Goal: Task Accomplishment & Management: Complete application form

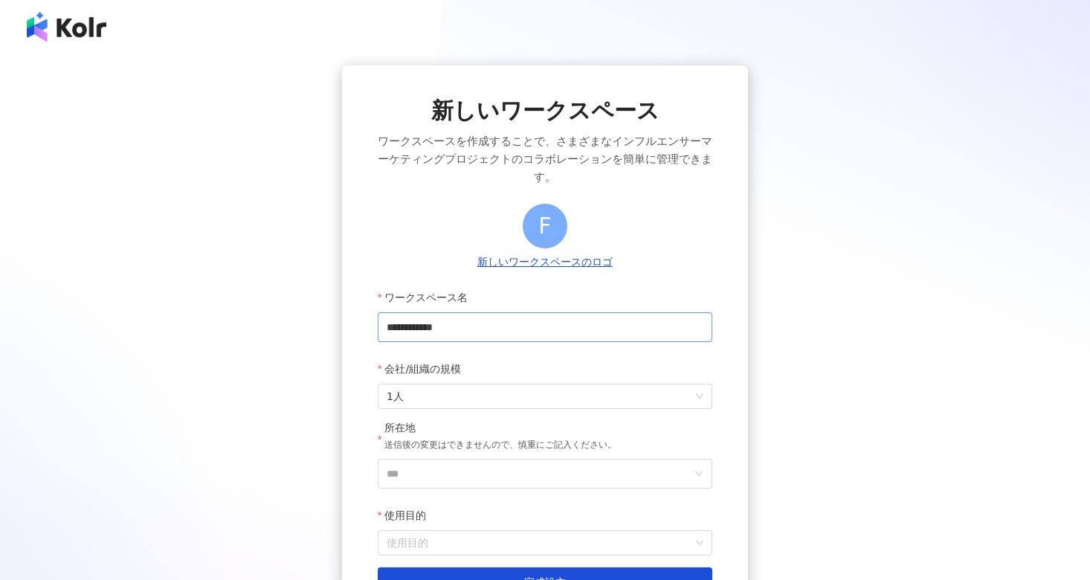
scroll to position [141, 0]
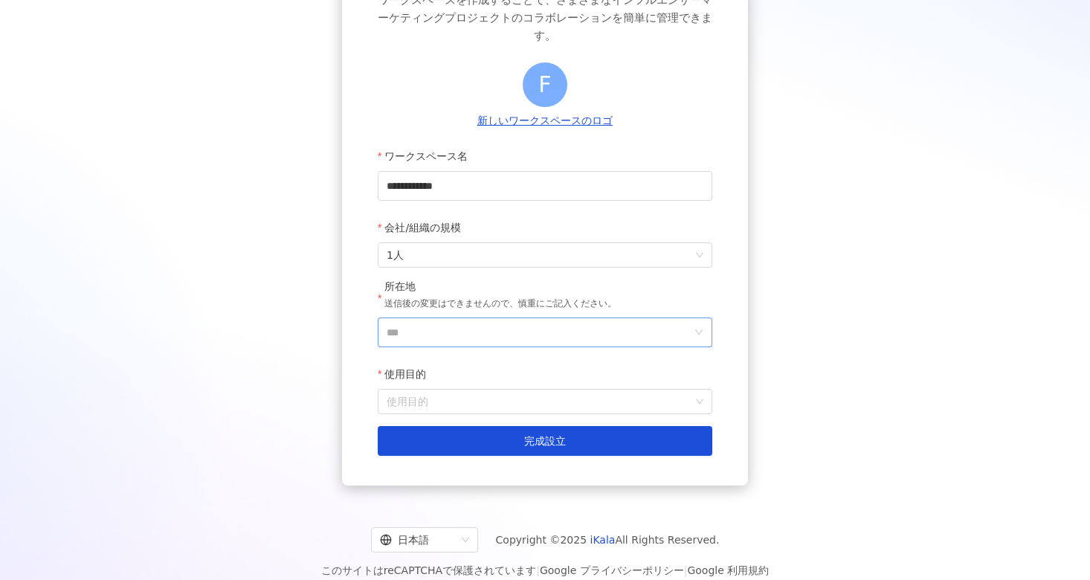
click at [503, 318] on input "***" at bounding box center [539, 332] width 305 height 28
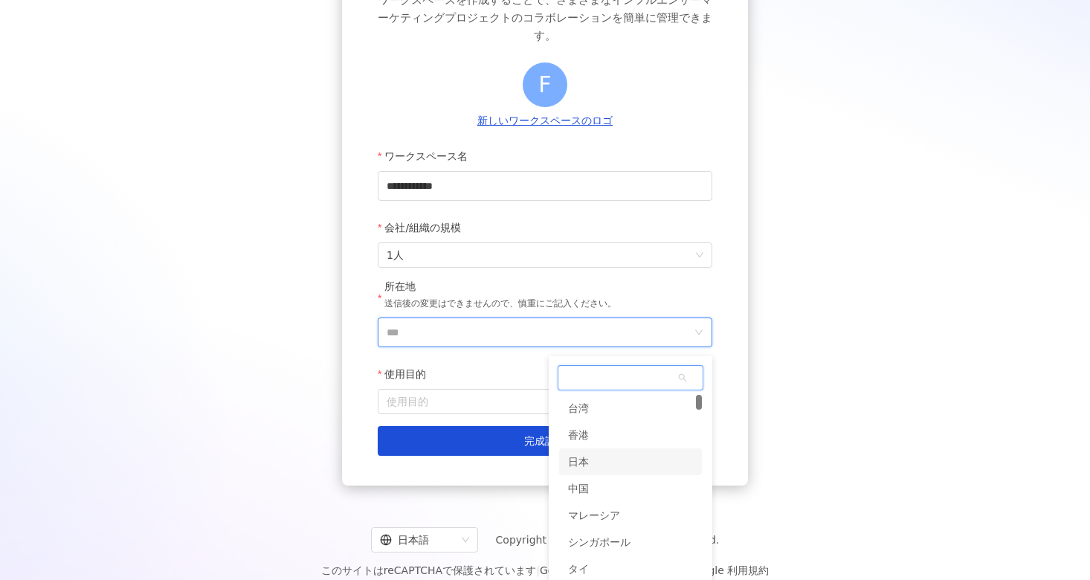
click at [581, 448] on div "日本" at bounding box center [578, 461] width 21 height 27
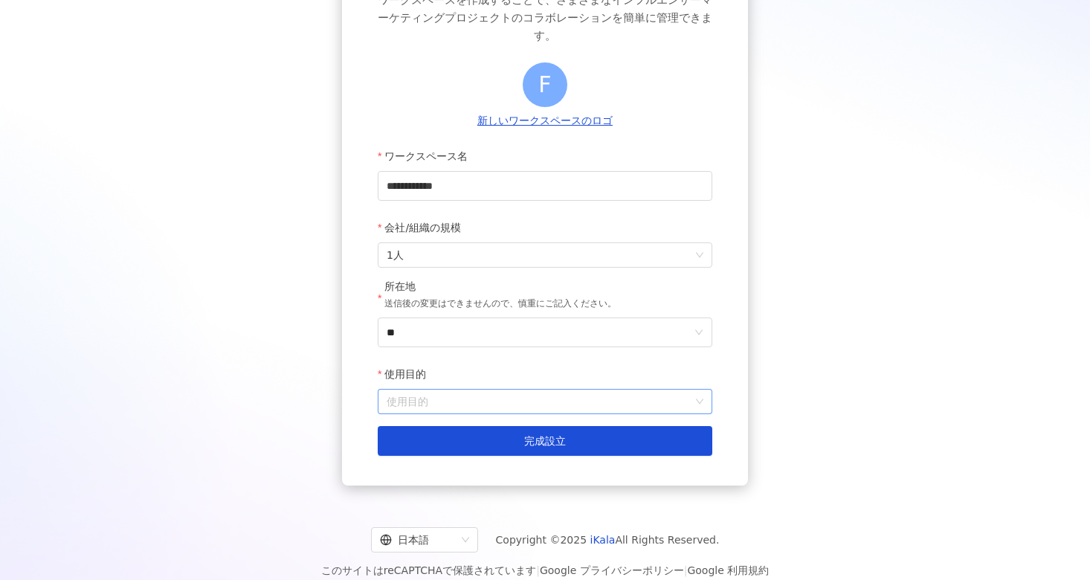
click at [494, 390] on input "使用目的" at bounding box center [545, 402] width 317 height 24
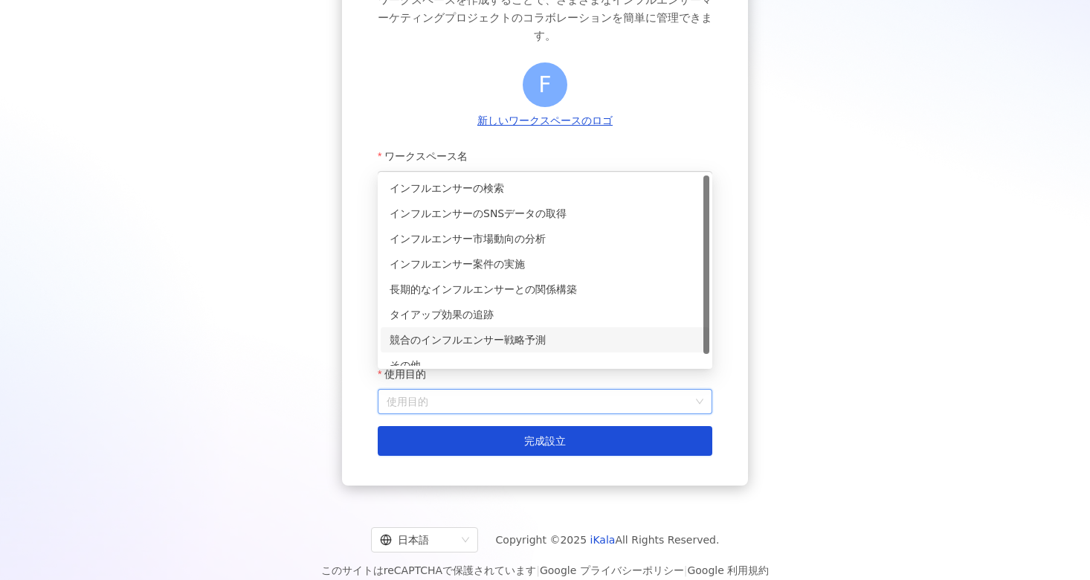
scroll to position [12, 0]
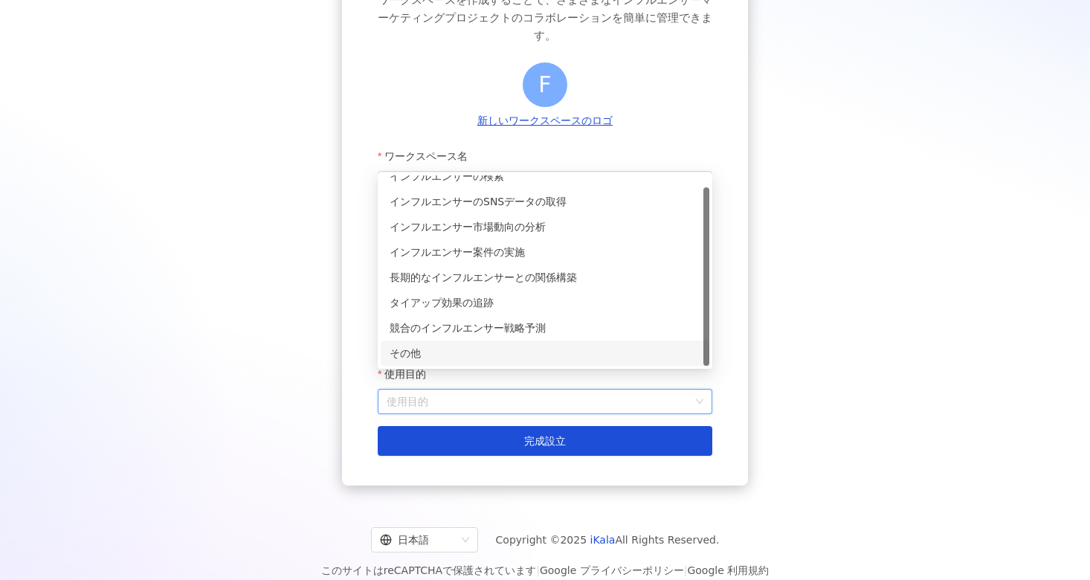
click at [475, 355] on div "その他" at bounding box center [545, 353] width 311 height 16
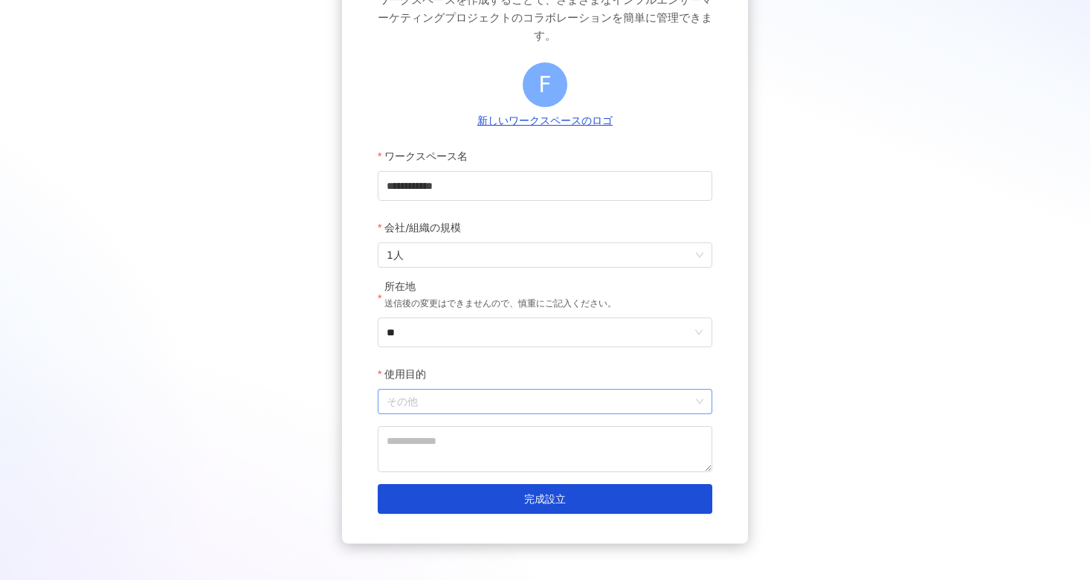
click at [483, 396] on span "その他" at bounding box center [545, 402] width 317 height 24
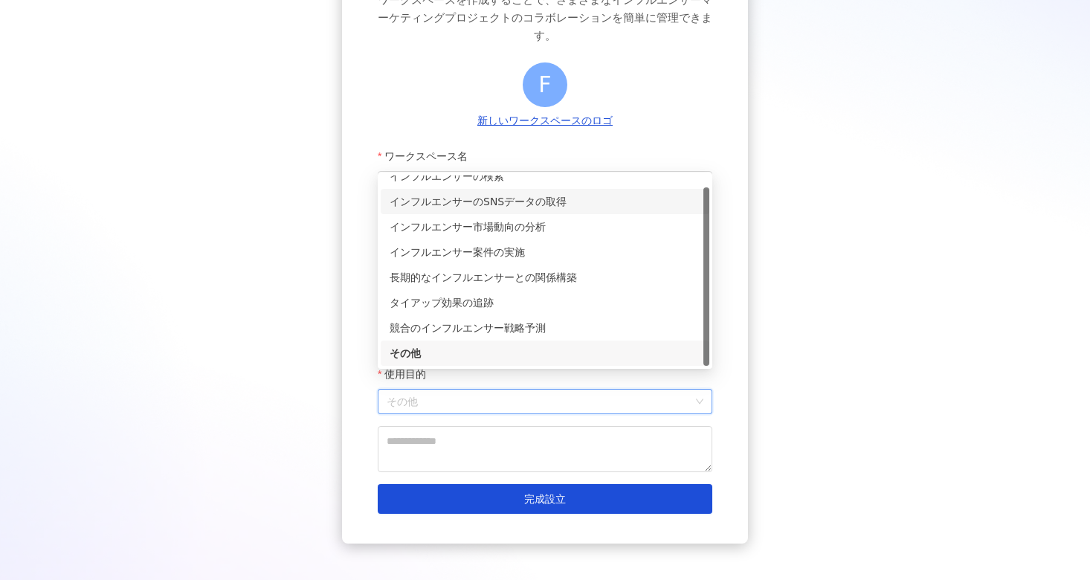
scroll to position [0, 0]
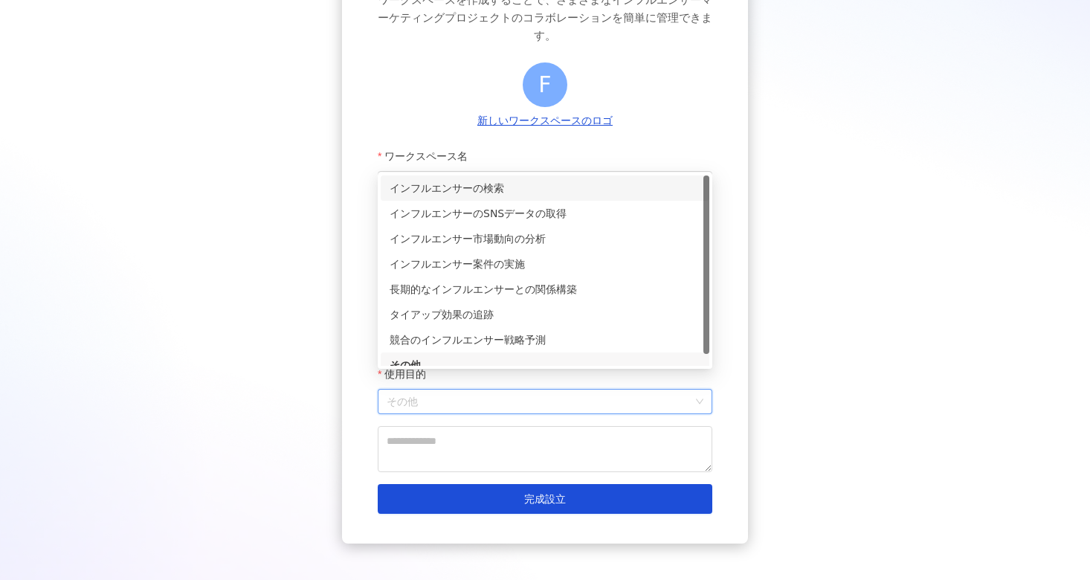
click at [523, 189] on div "インフルエンサーの検索" at bounding box center [545, 188] width 311 height 16
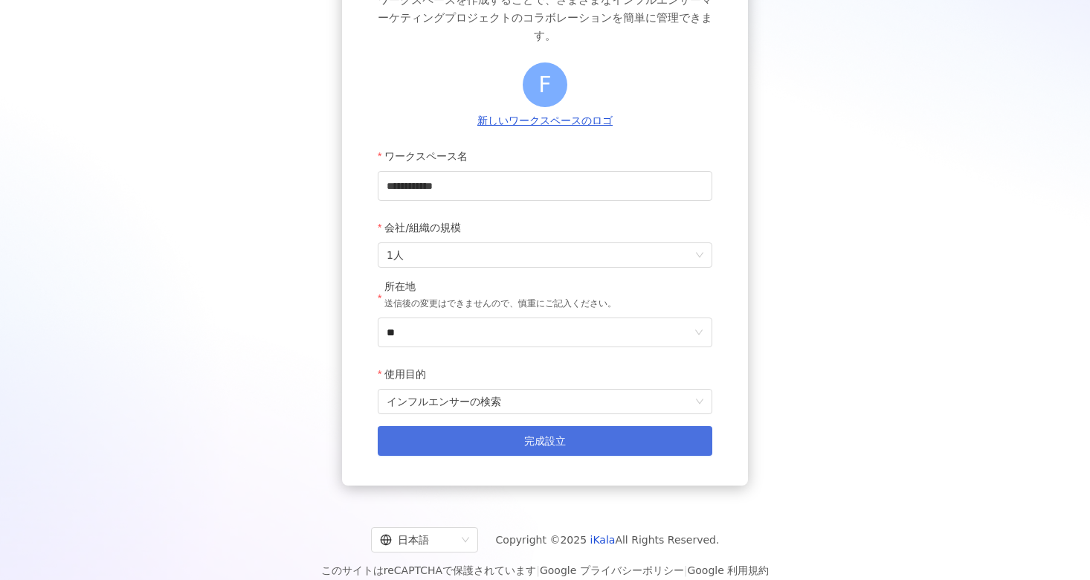
click at [493, 426] on button "完成設立" at bounding box center [545, 441] width 335 height 30
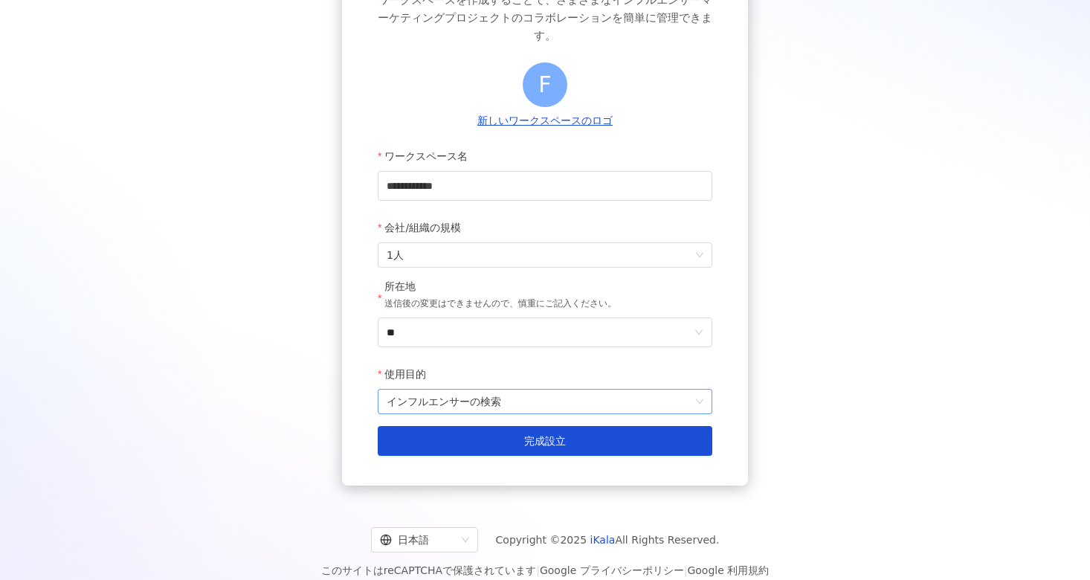
scroll to position [67, 0]
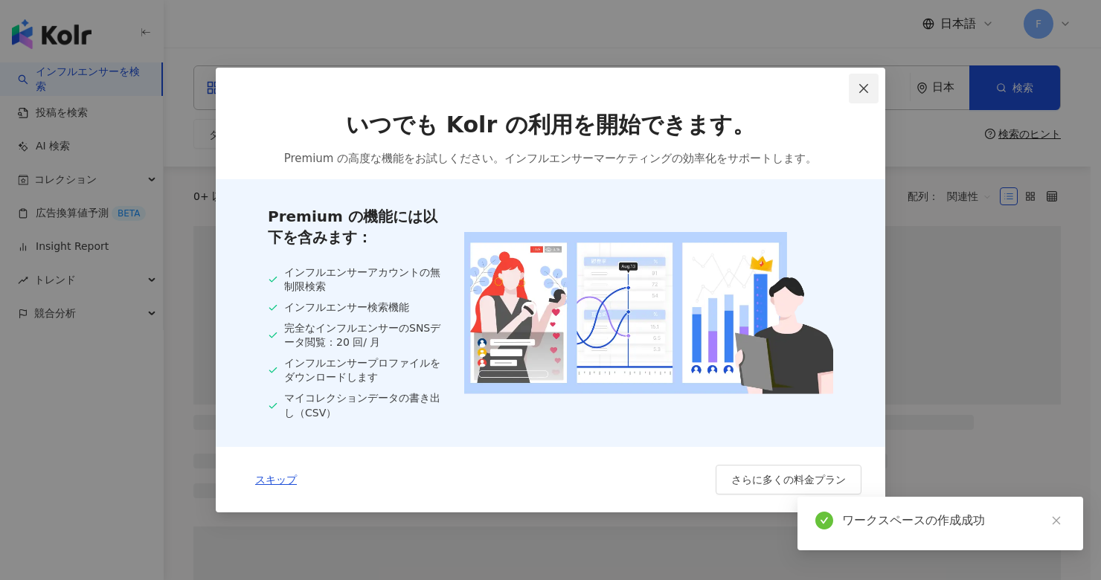
click at [869, 85] on icon "close" at bounding box center [863, 89] width 12 height 12
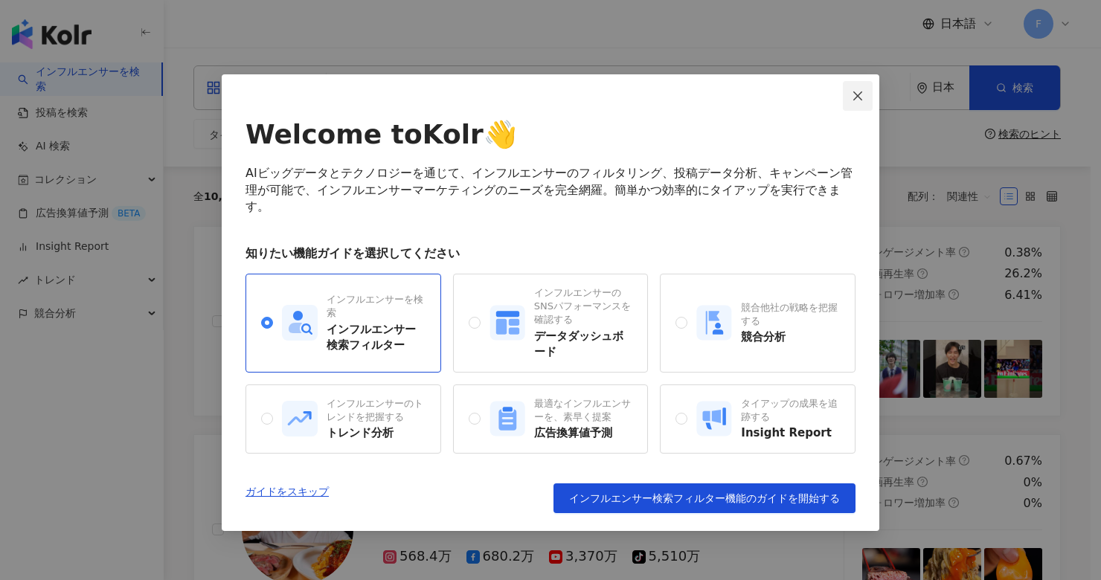
click at [855, 95] on icon "close" at bounding box center [857, 96] width 12 height 12
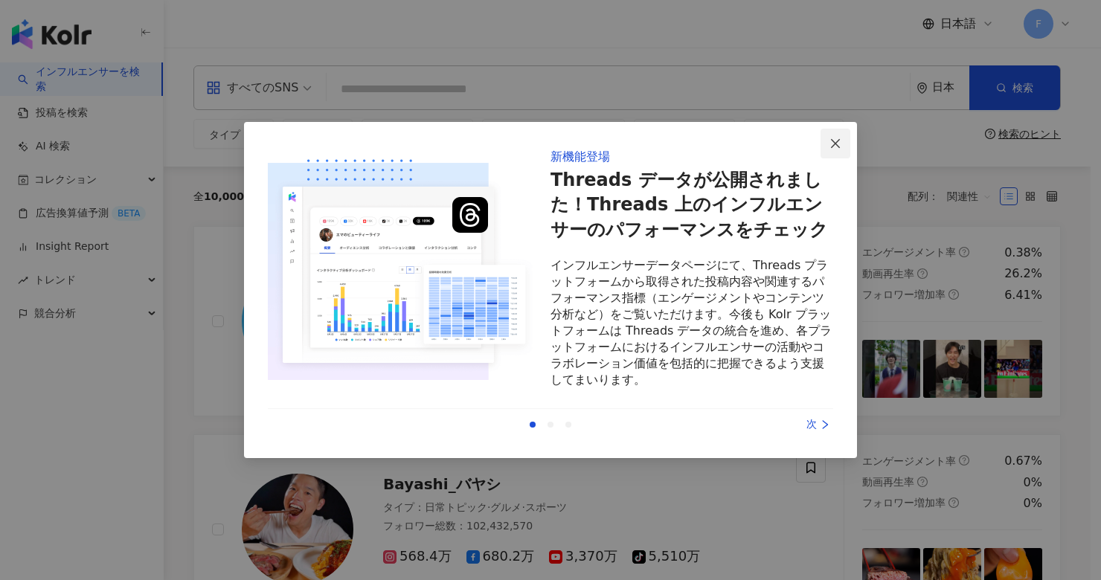
click at [843, 144] on span "Close" at bounding box center [835, 144] width 30 height 12
